Goal: Find specific page/section: Find specific page/section

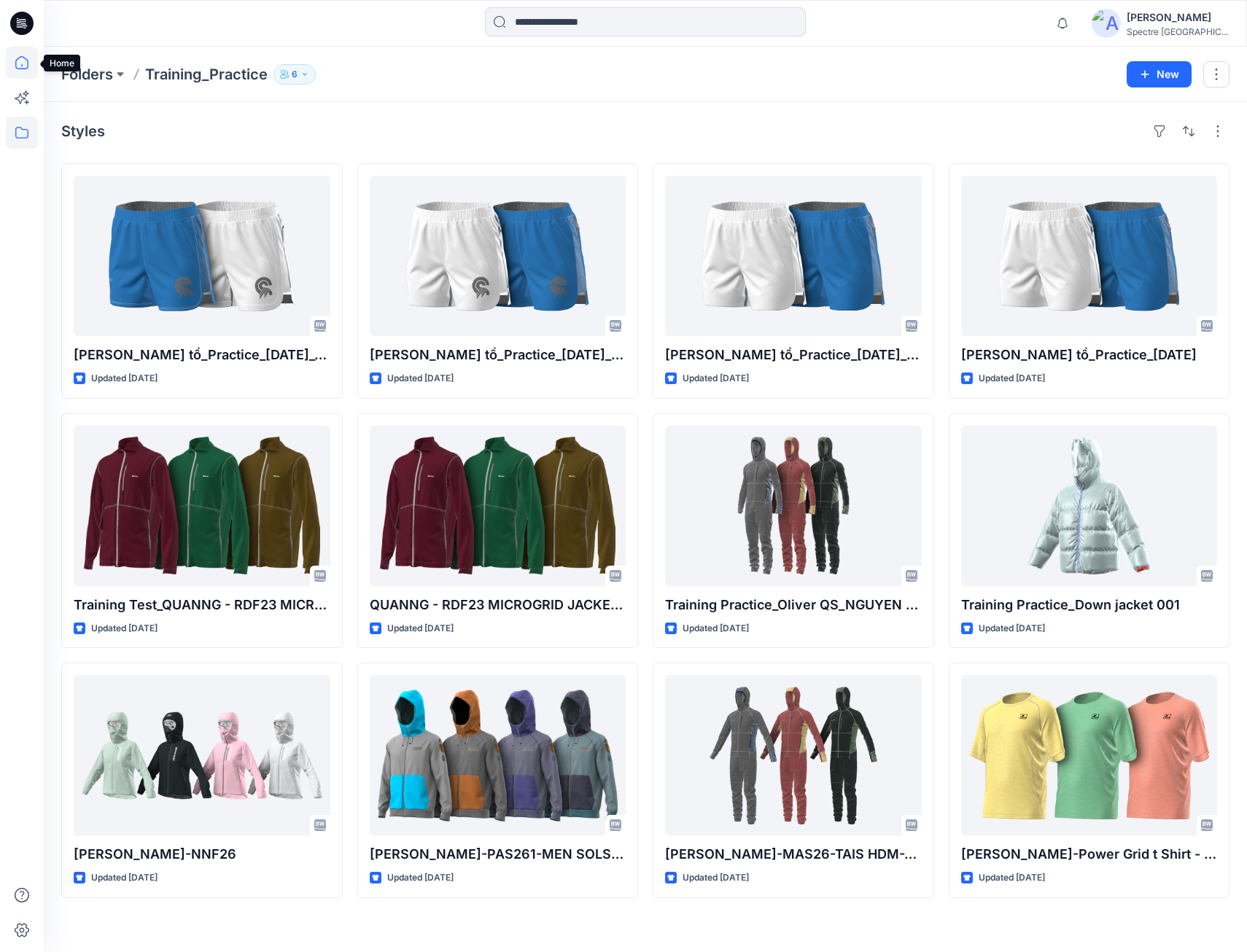
click at [21, 64] on icon at bounding box center [22, 63] width 32 height 32
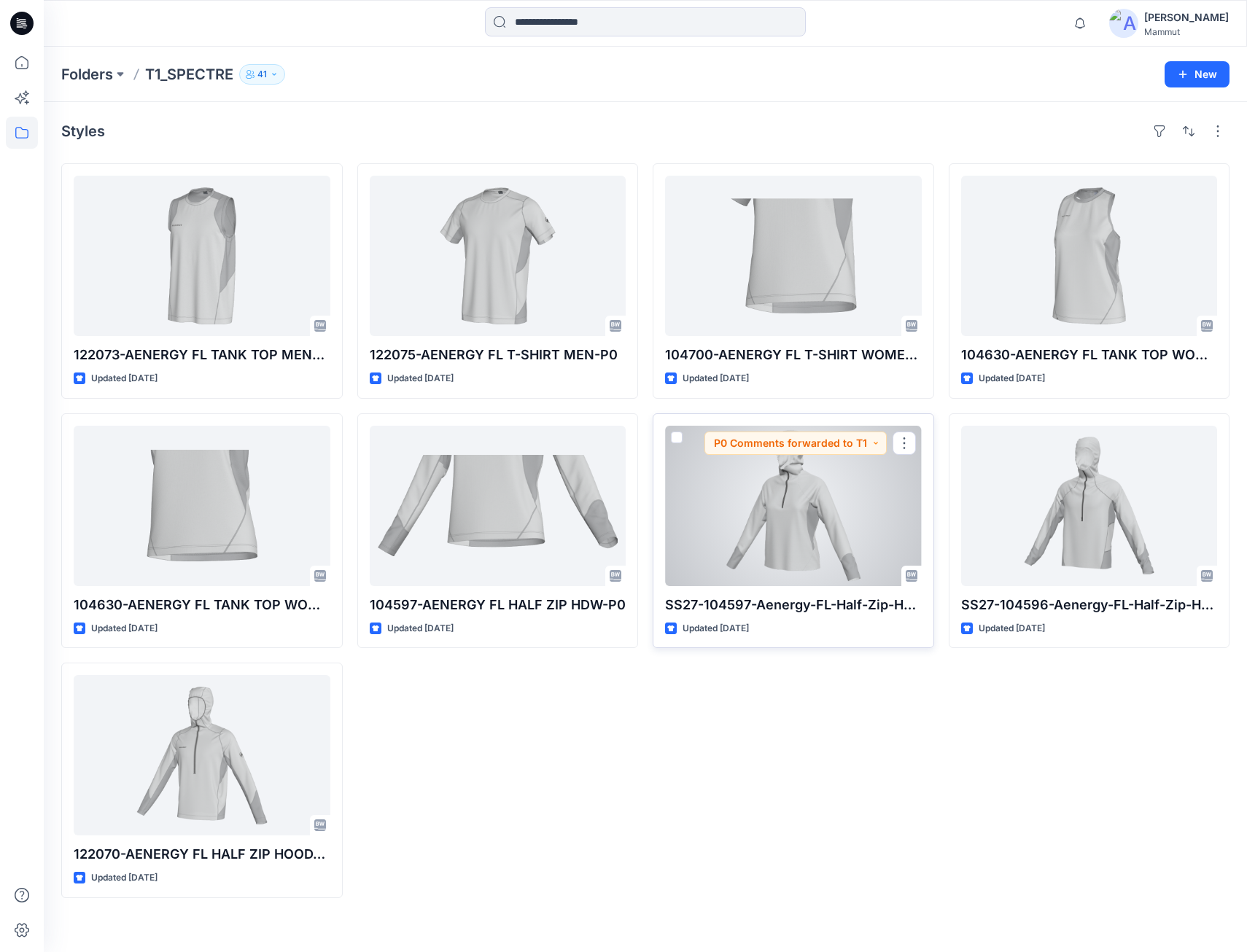
click at [765, 525] on div at bounding box center [794, 505] width 257 height 160
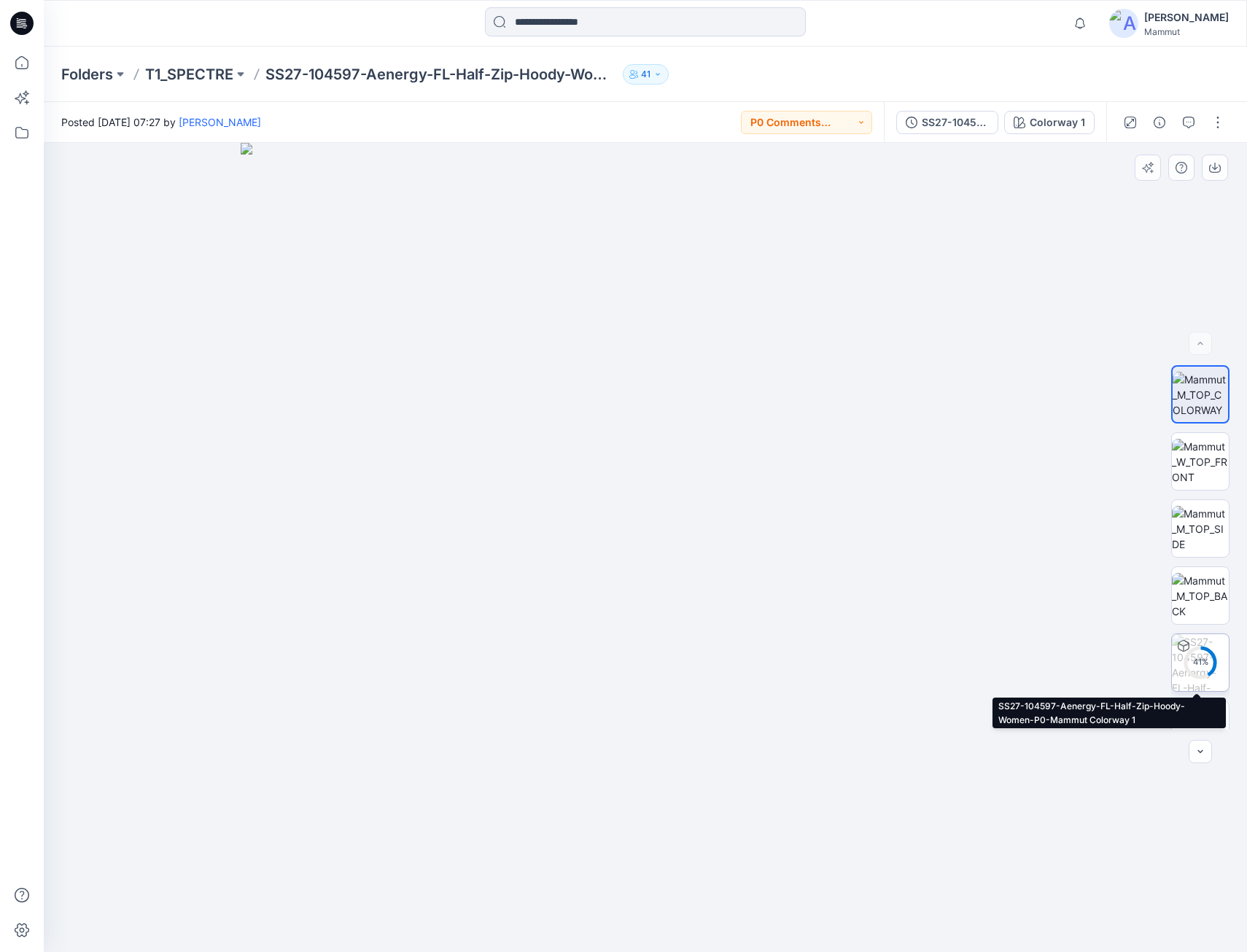
click at [1197, 664] on div "41 %" at bounding box center [1201, 662] width 35 height 13
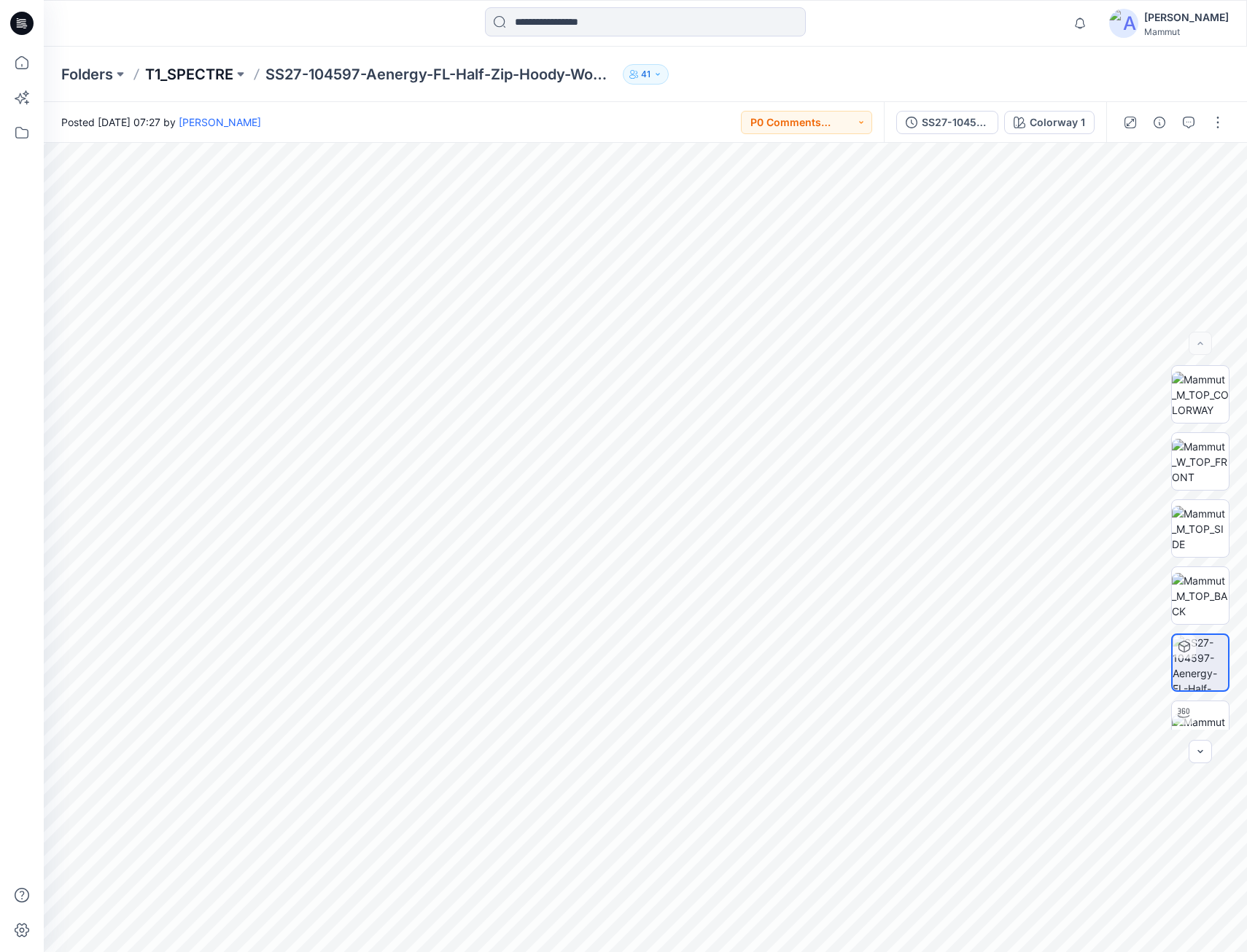
click at [209, 71] on p "T1_SPECTRE" at bounding box center [189, 74] width 88 height 20
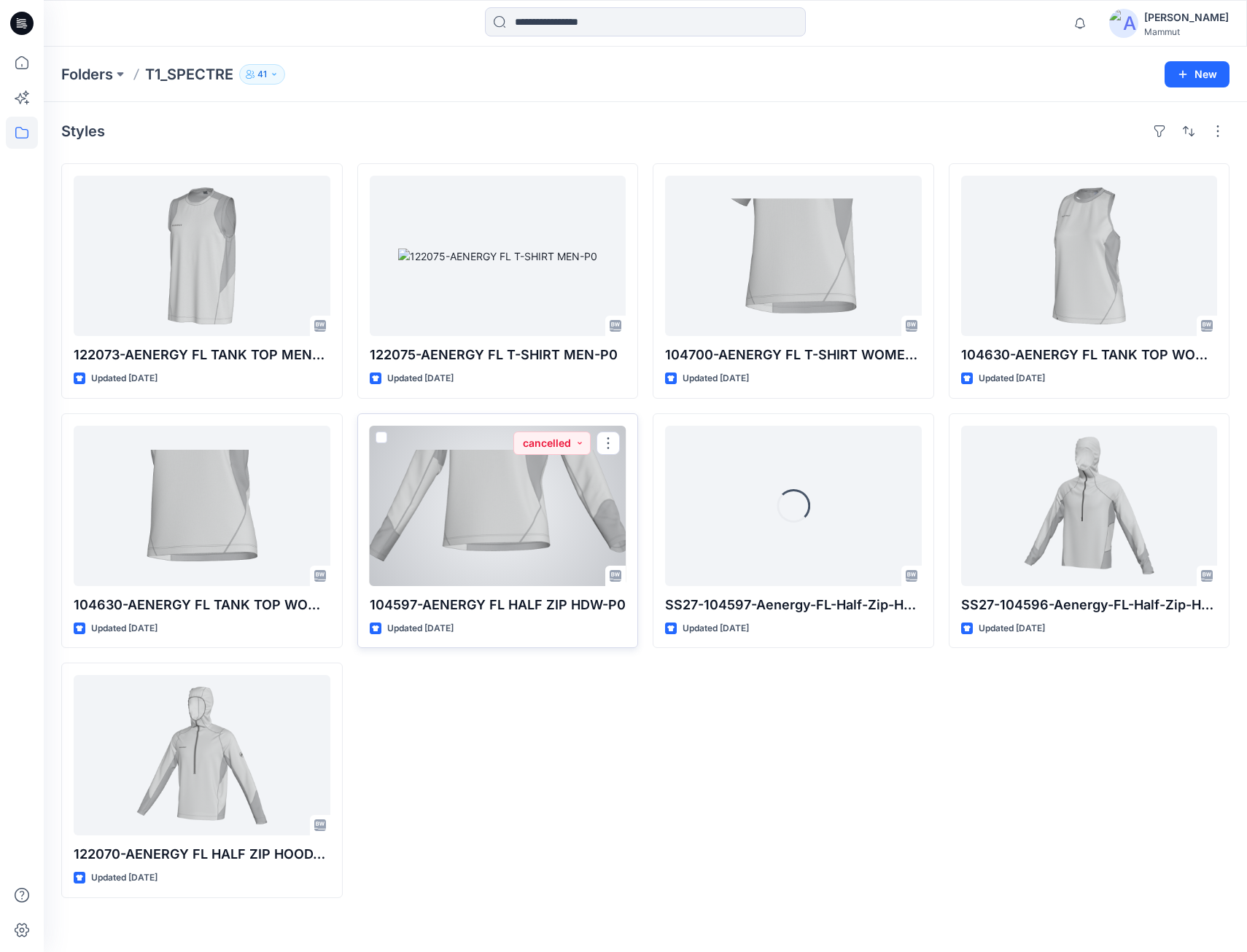
click at [532, 552] on div at bounding box center [498, 505] width 257 height 160
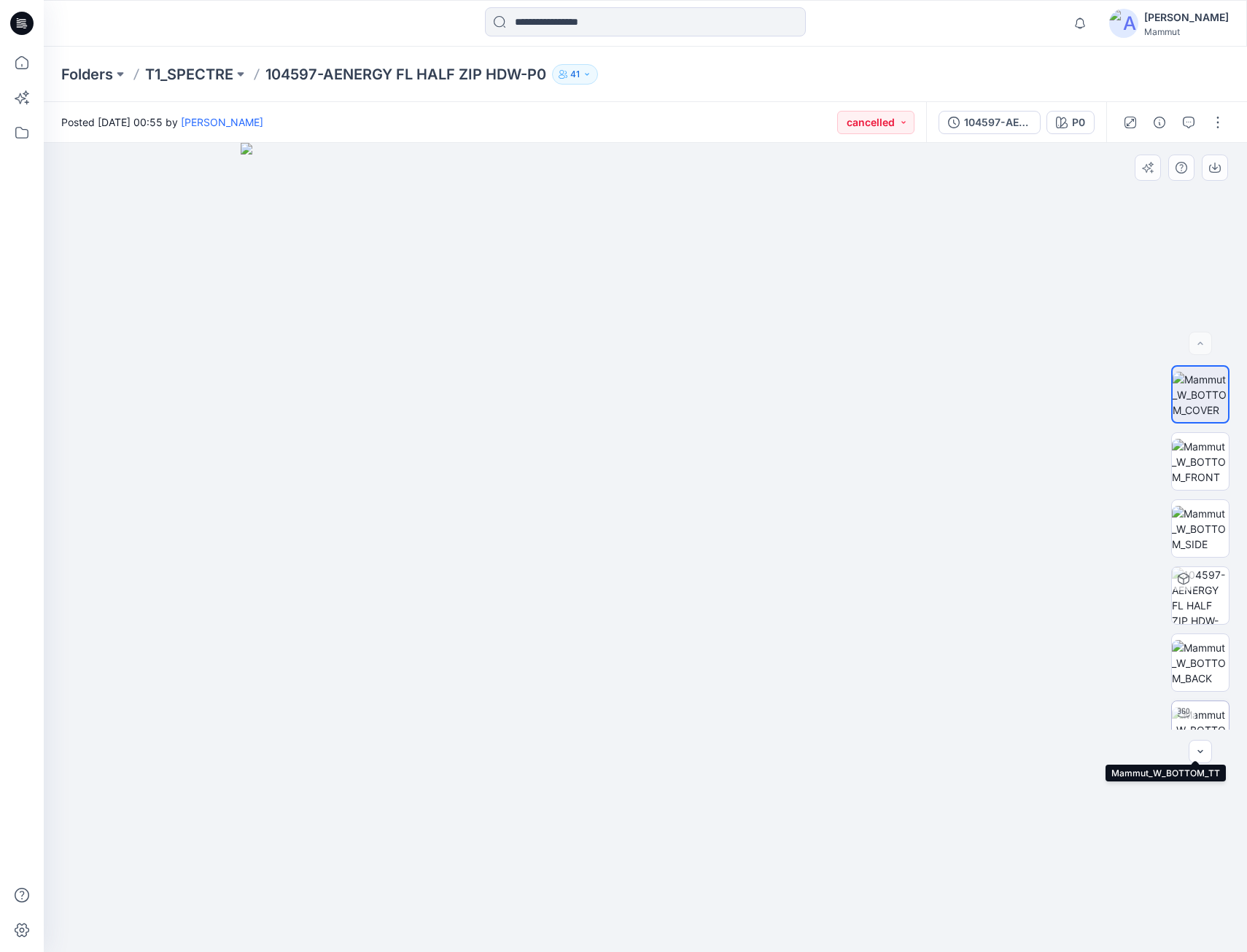
click at [1201, 712] on img at bounding box center [1201, 730] width 57 height 46
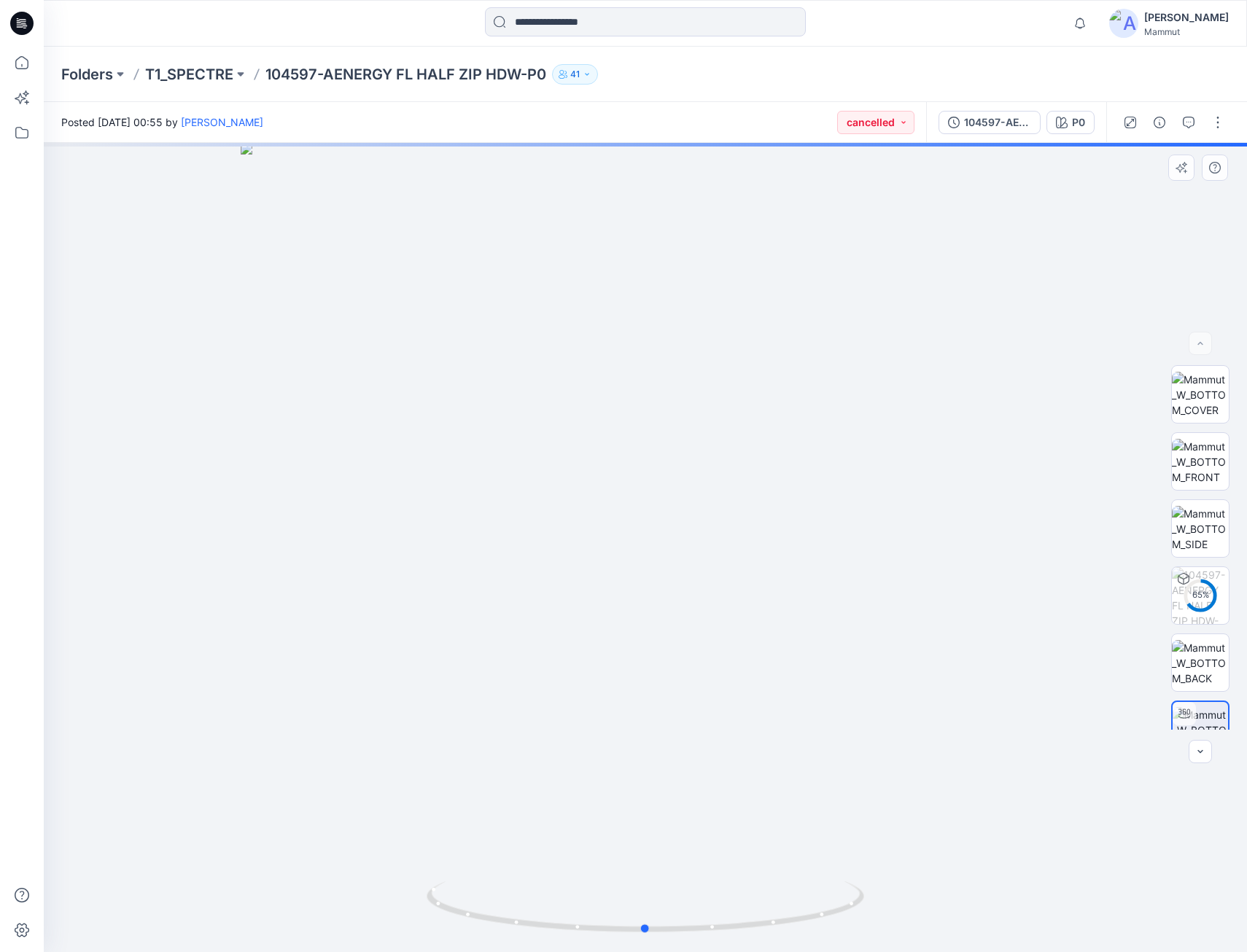
drag, startPoint x: 630, startPoint y: 378, endPoint x: 662, endPoint y: 551, distance: 175.9
drag, startPoint x: 740, startPoint y: 348, endPoint x: 738, endPoint y: 463, distance: 115.0
drag, startPoint x: 683, startPoint y: 296, endPoint x: 668, endPoint y: 467, distance: 171.7
